Goal: Check status: Check status

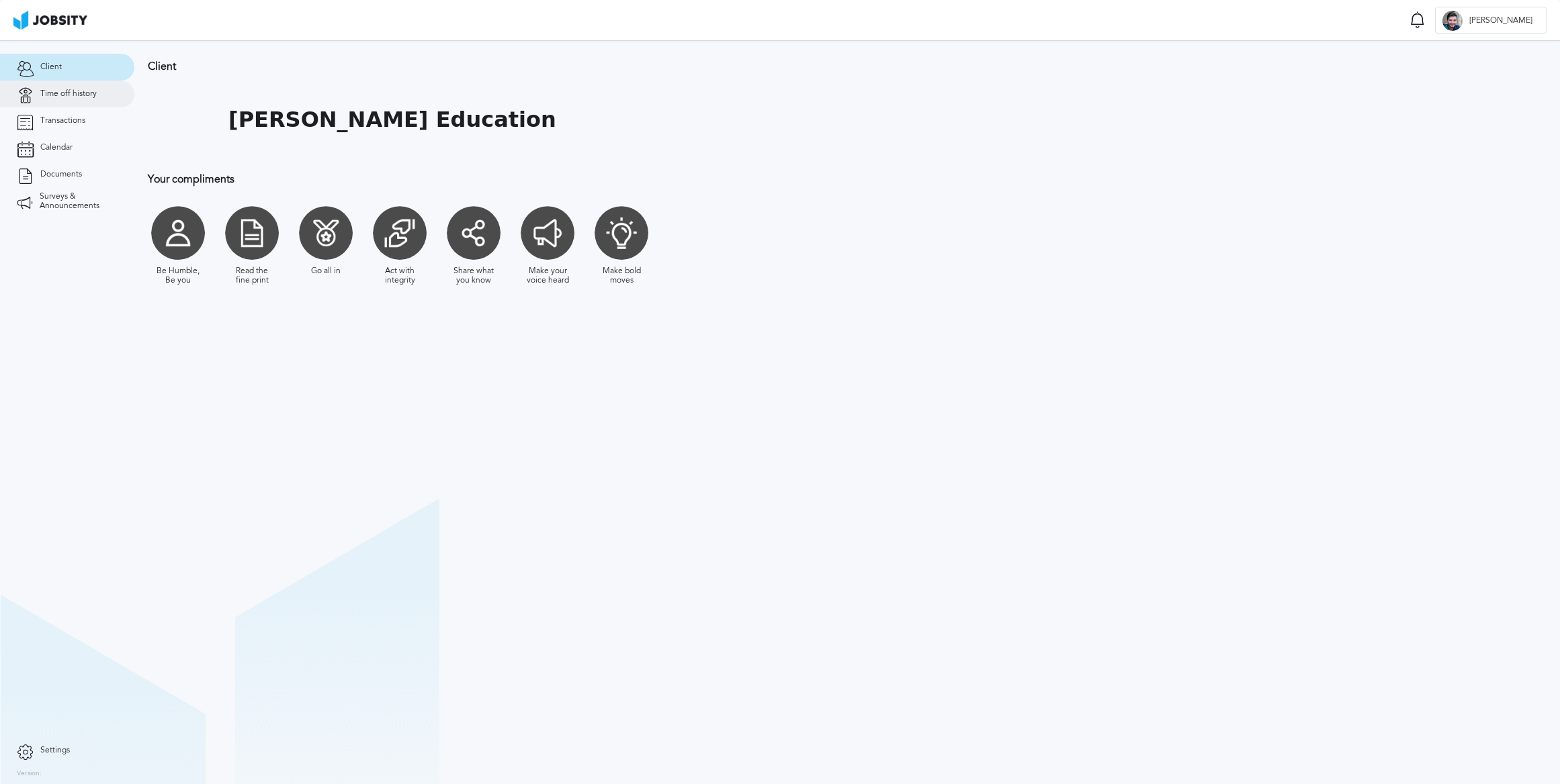
click at [82, 94] on span "Time off history" at bounding box center [68, 94] width 56 height 10
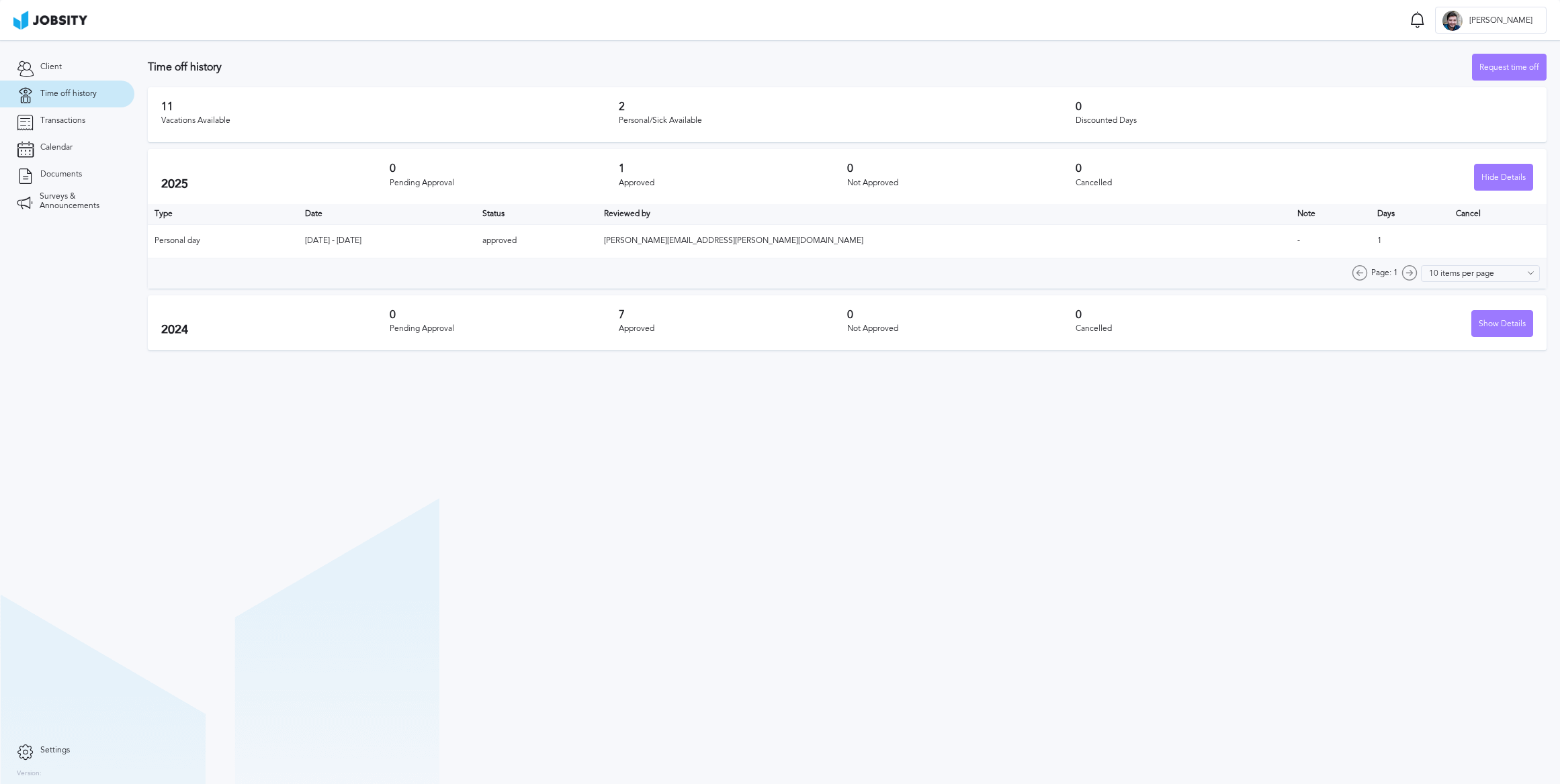
click at [538, 324] on div "Pending Approval" at bounding box center [503, 329] width 228 height 10
click at [1492, 325] on div "Show Details" at bounding box center [1503, 324] width 60 height 27
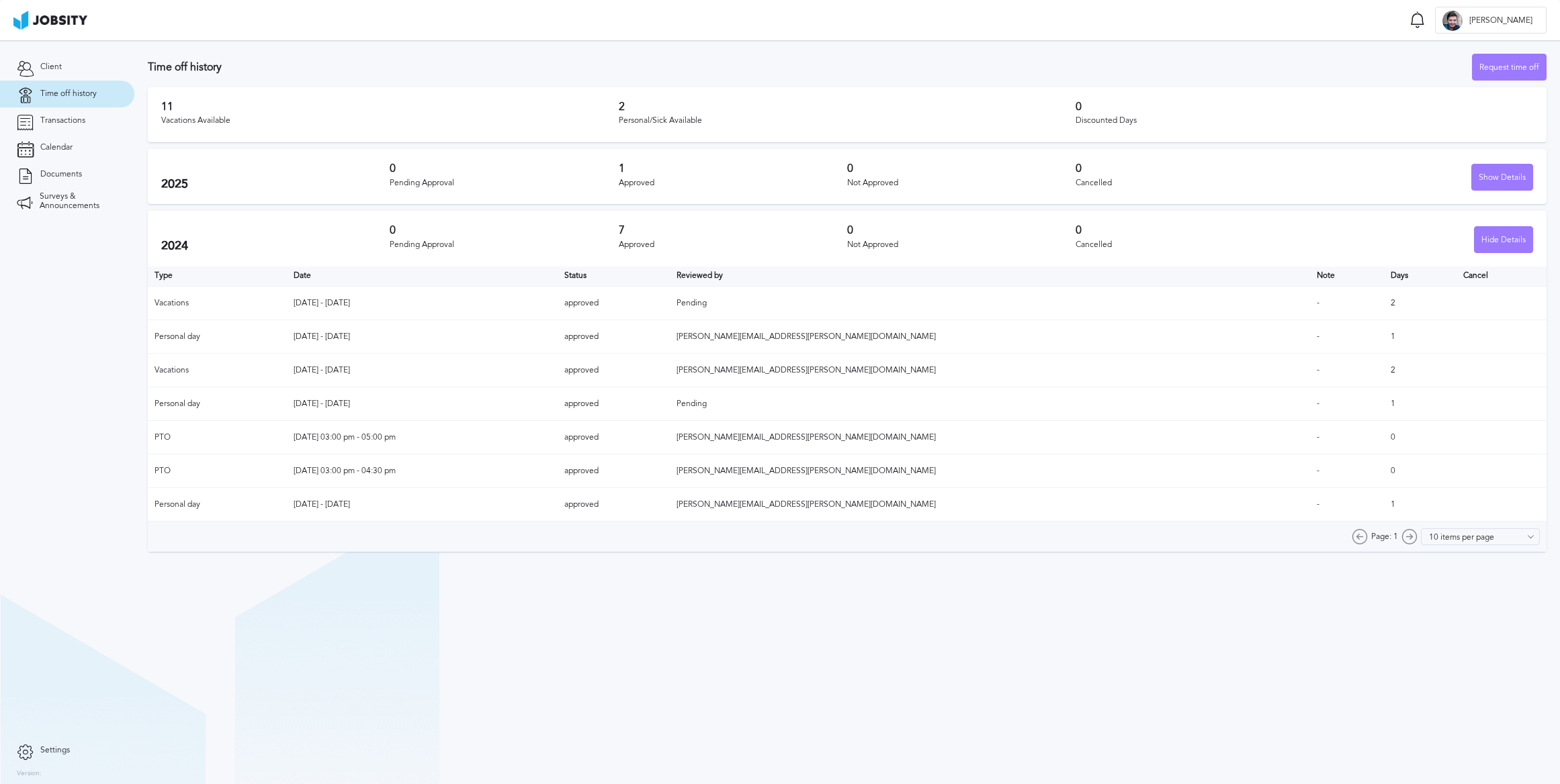
click at [208, 181] on h2 "2025" at bounding box center [275, 184] width 228 height 15
click at [1510, 178] on div "Show Details" at bounding box center [1503, 178] width 60 height 27
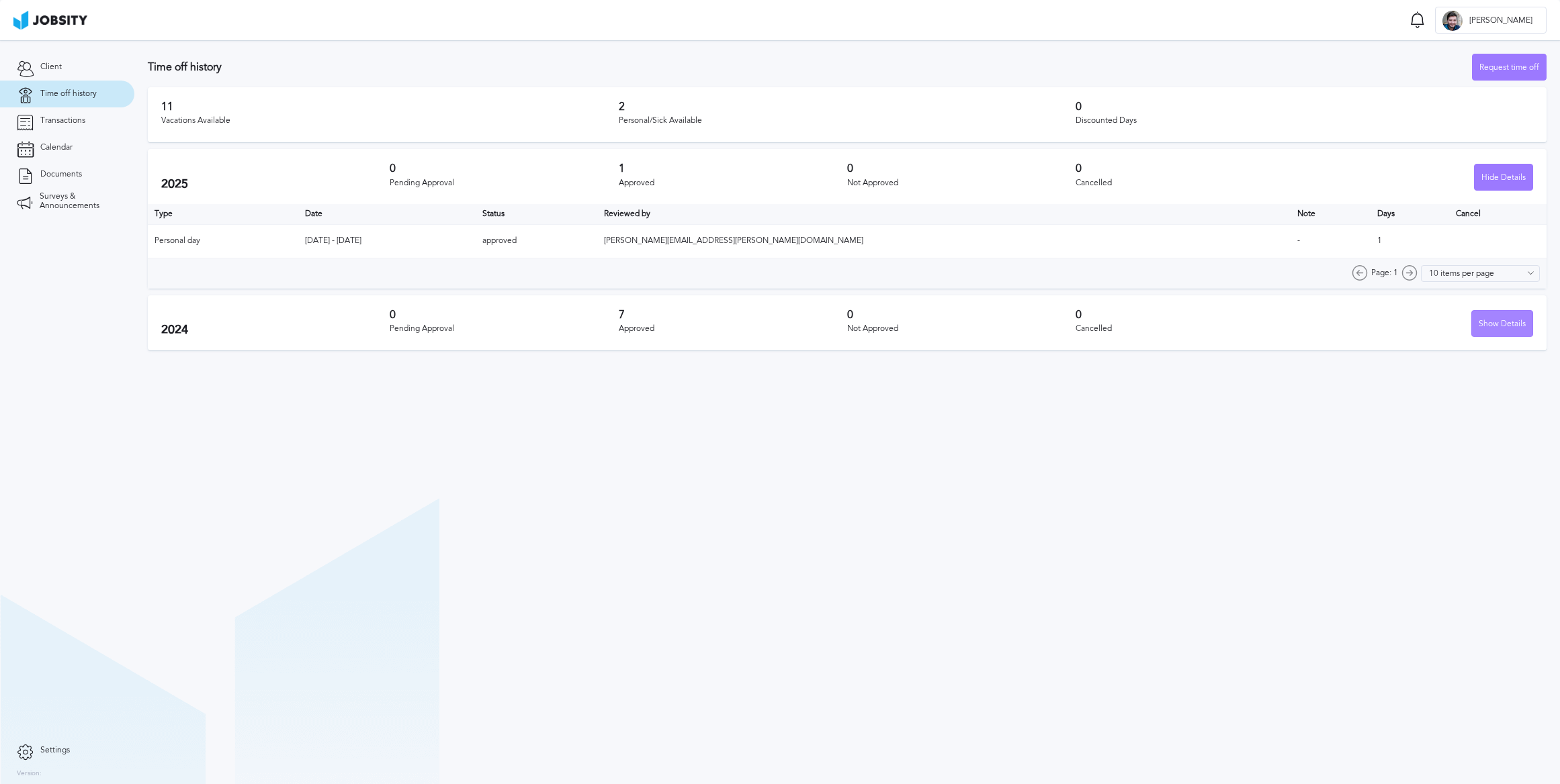
click at [1513, 324] on div "Show Details" at bounding box center [1503, 324] width 60 height 27
click at [1499, 325] on div "Show Details" at bounding box center [1503, 324] width 60 height 27
